Goal: Navigation & Orientation: Find specific page/section

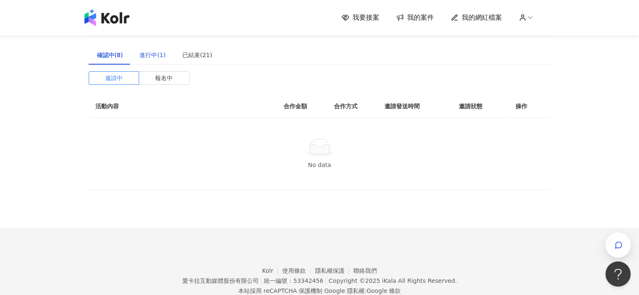
click at [153, 53] on div "進行中(1)" at bounding box center [153, 54] width 26 height 9
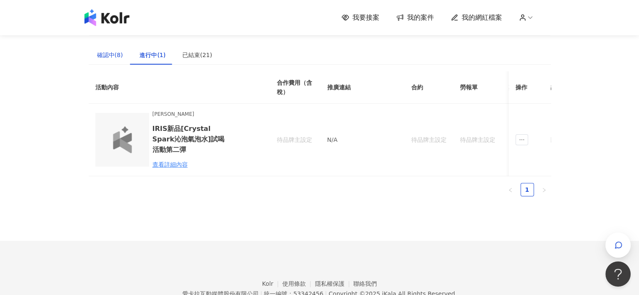
click at [119, 53] on div "確認中(8)" at bounding box center [110, 54] width 26 height 9
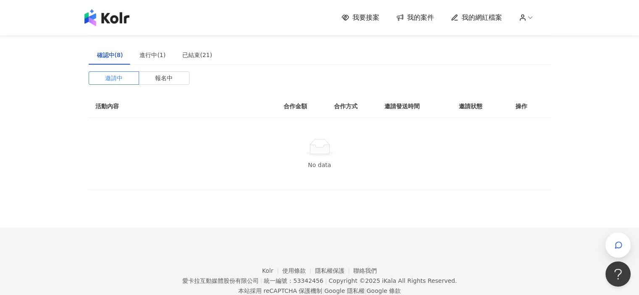
click at [467, 22] on span "我的網紅檔案" at bounding box center [482, 17] width 40 height 9
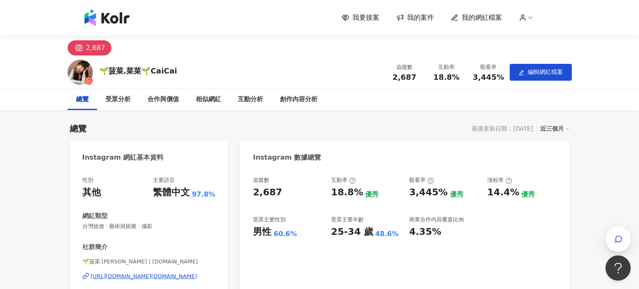
click at [98, 16] on img at bounding box center [106, 17] width 45 height 17
